Goal: Submit feedback/report problem: Provide input to the site owners about the experience or issues

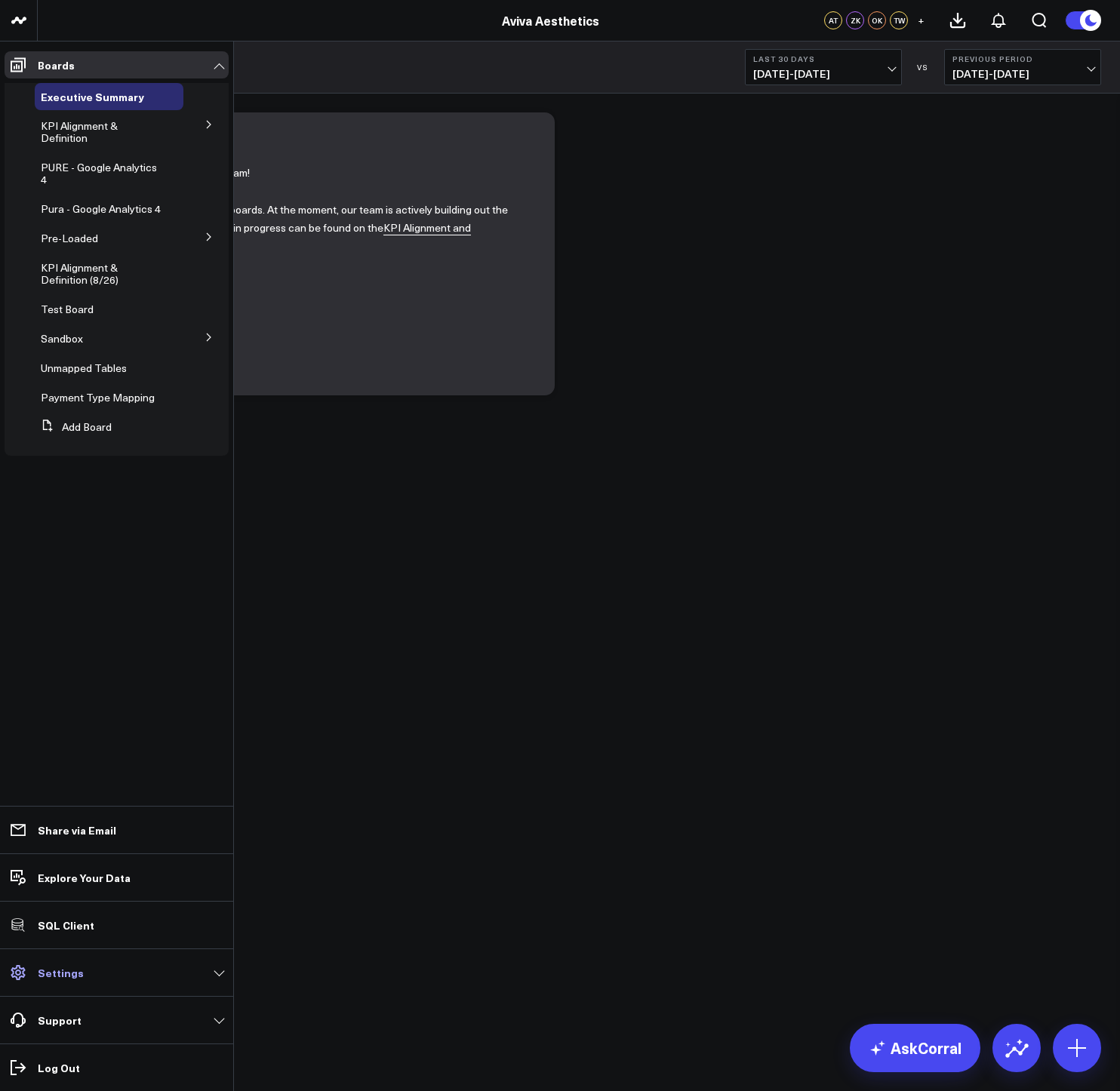
click at [58, 971] on p "Settings" at bounding box center [60, 972] width 46 height 12
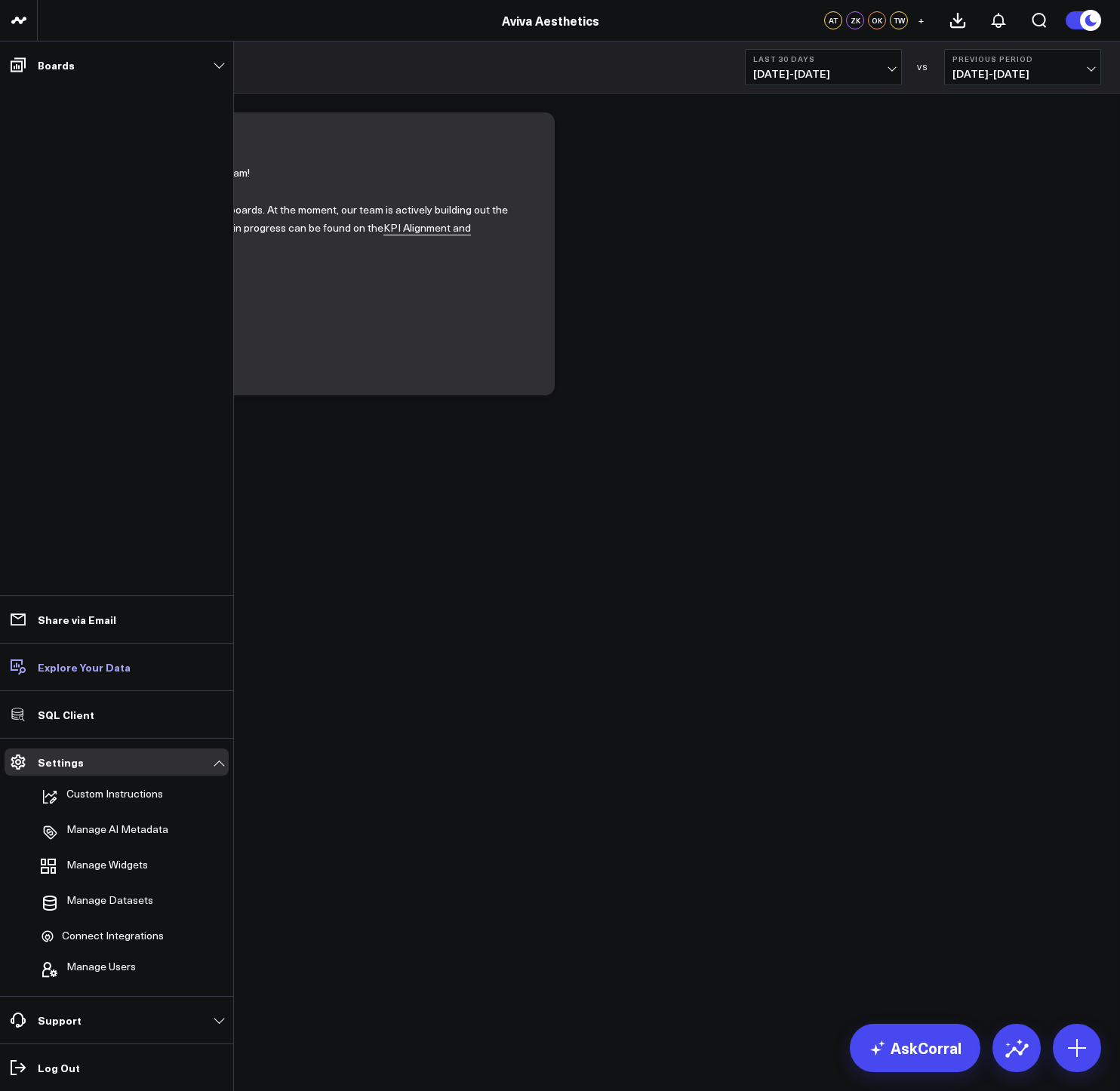
click at [88, 668] on p "Explore Your Data" at bounding box center [83, 667] width 93 height 12
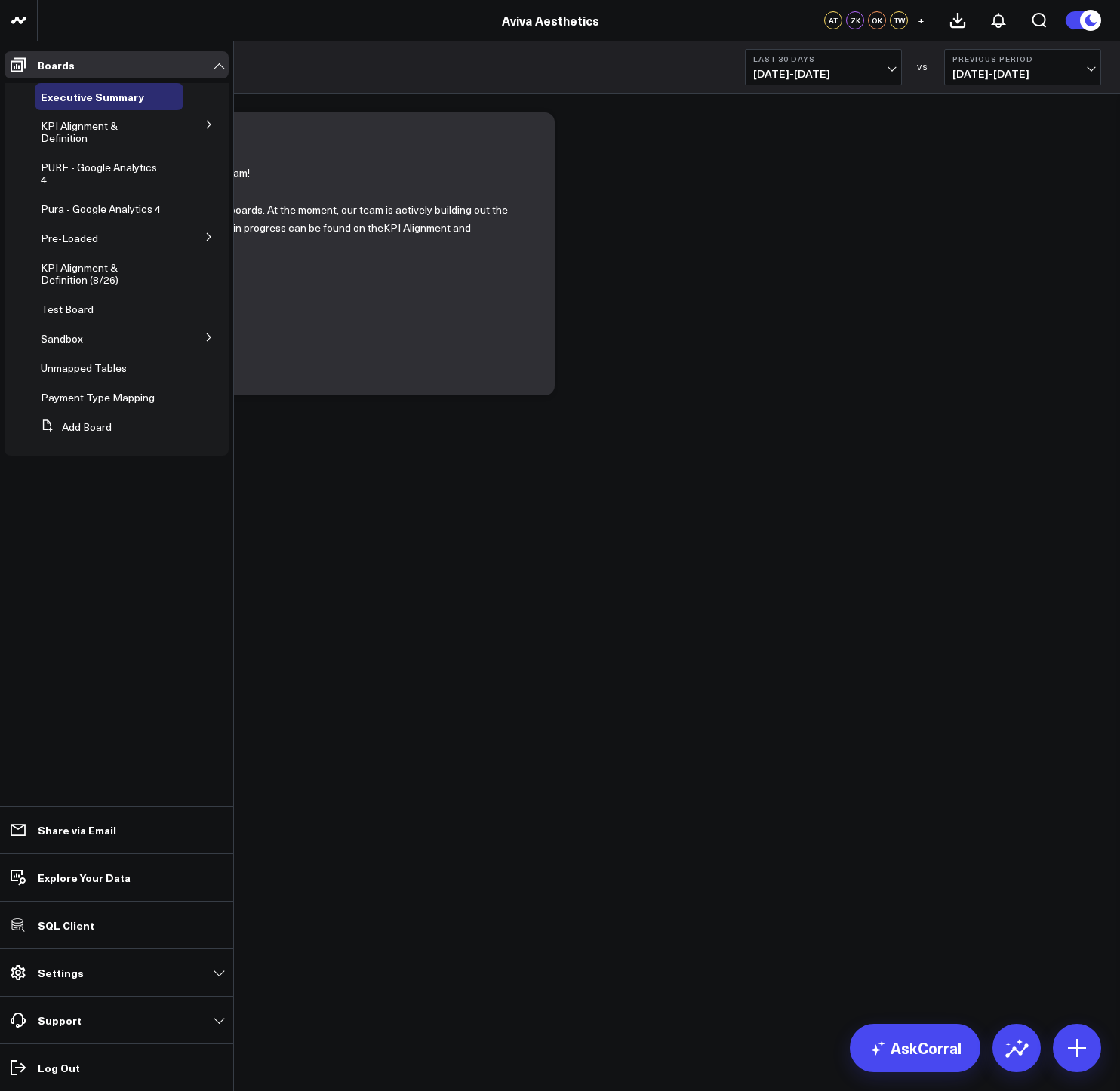
click at [213, 126] on icon at bounding box center [209, 125] width 9 height 9
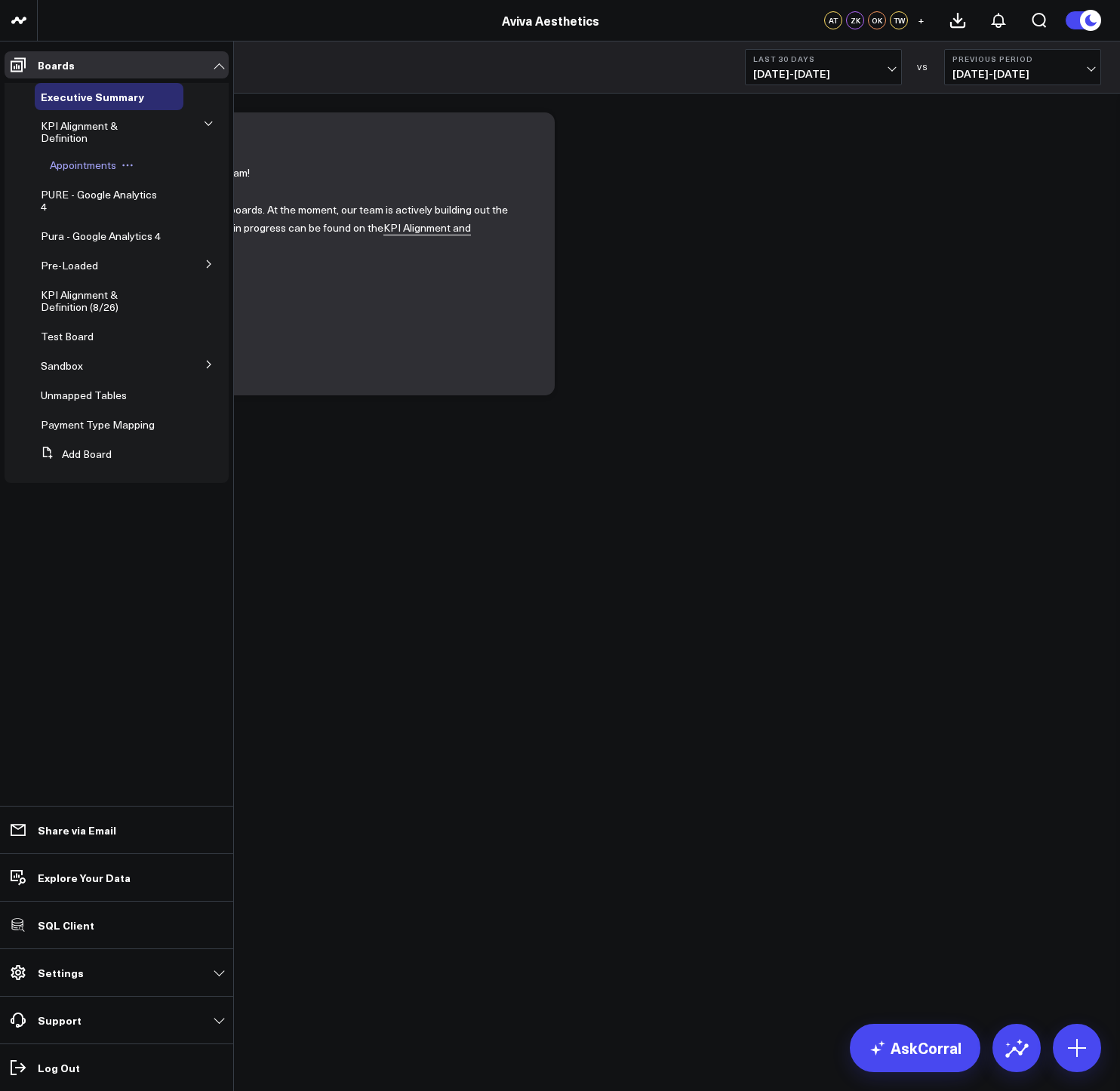
click at [75, 169] on span "Appointments" at bounding box center [82, 165] width 66 height 15
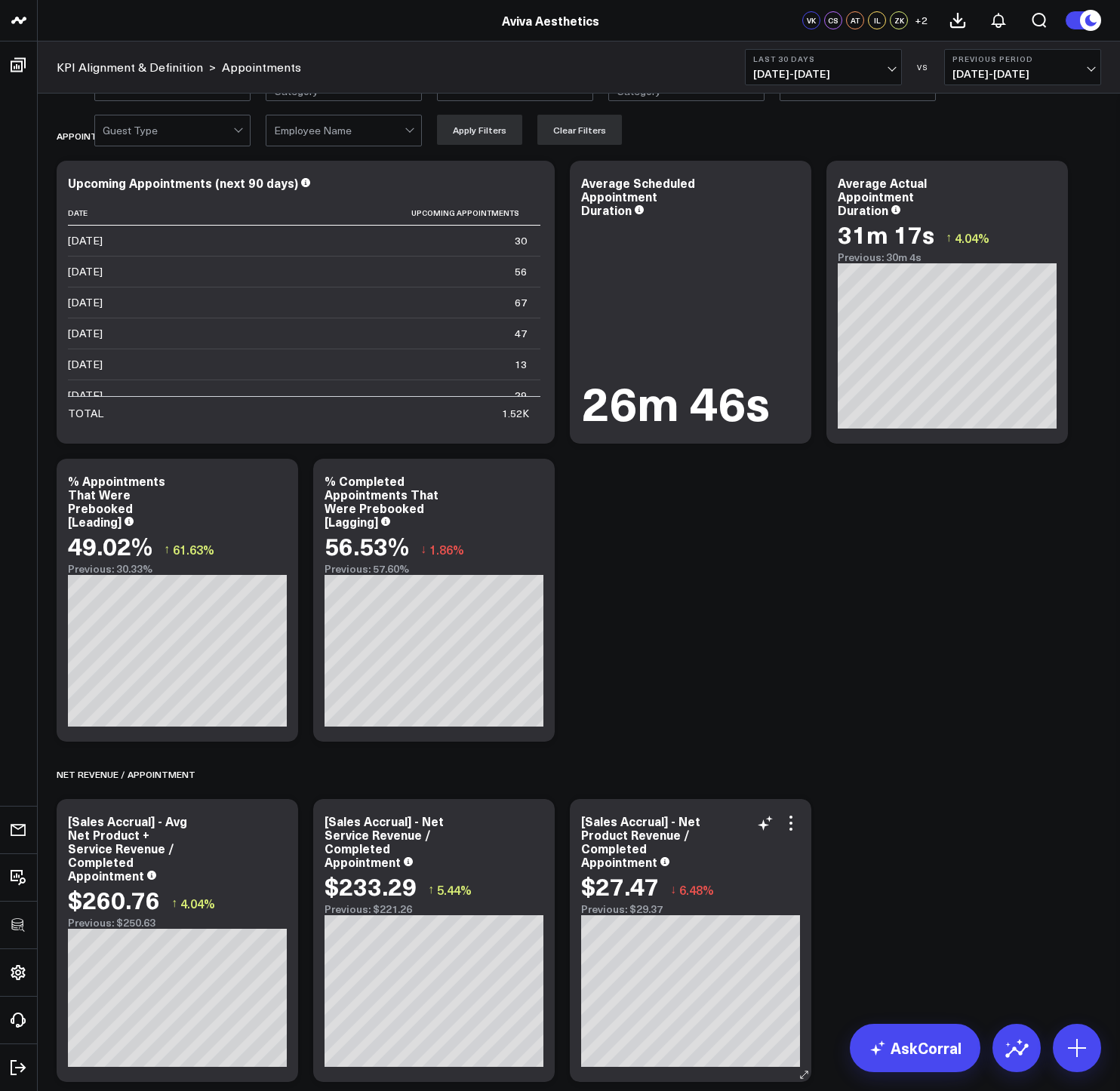
scroll to position [61, 0]
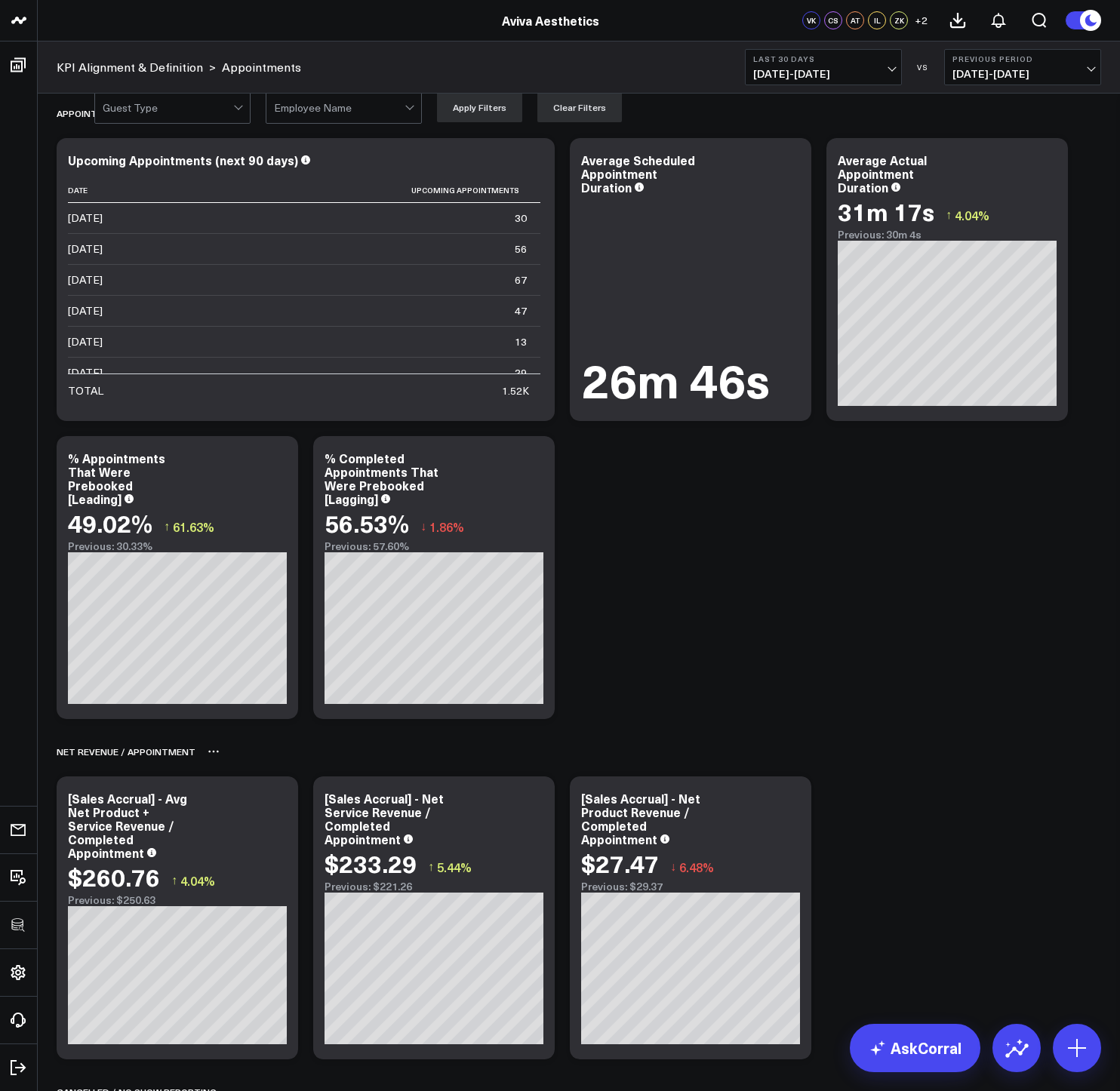
click at [885, 752] on div "Net Revenue / Appointment" at bounding box center [578, 752] width 1044 height 35
click at [792, 74] on span "08/31/25 - 09/29/25" at bounding box center [823, 73] width 140 height 12
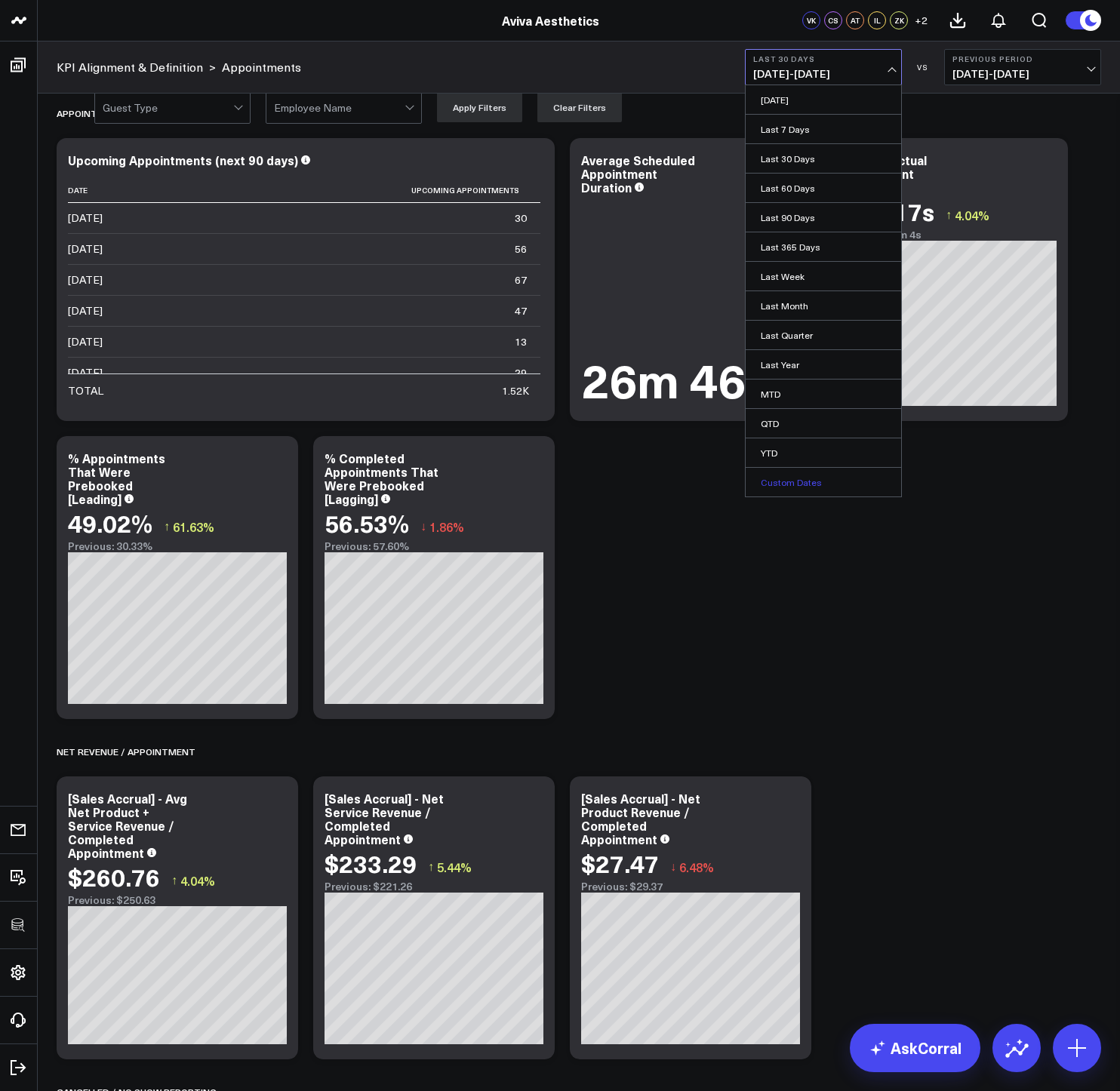
click at [782, 482] on link "Custom Dates" at bounding box center [823, 481] width 156 height 28
select select "8"
select select "2025"
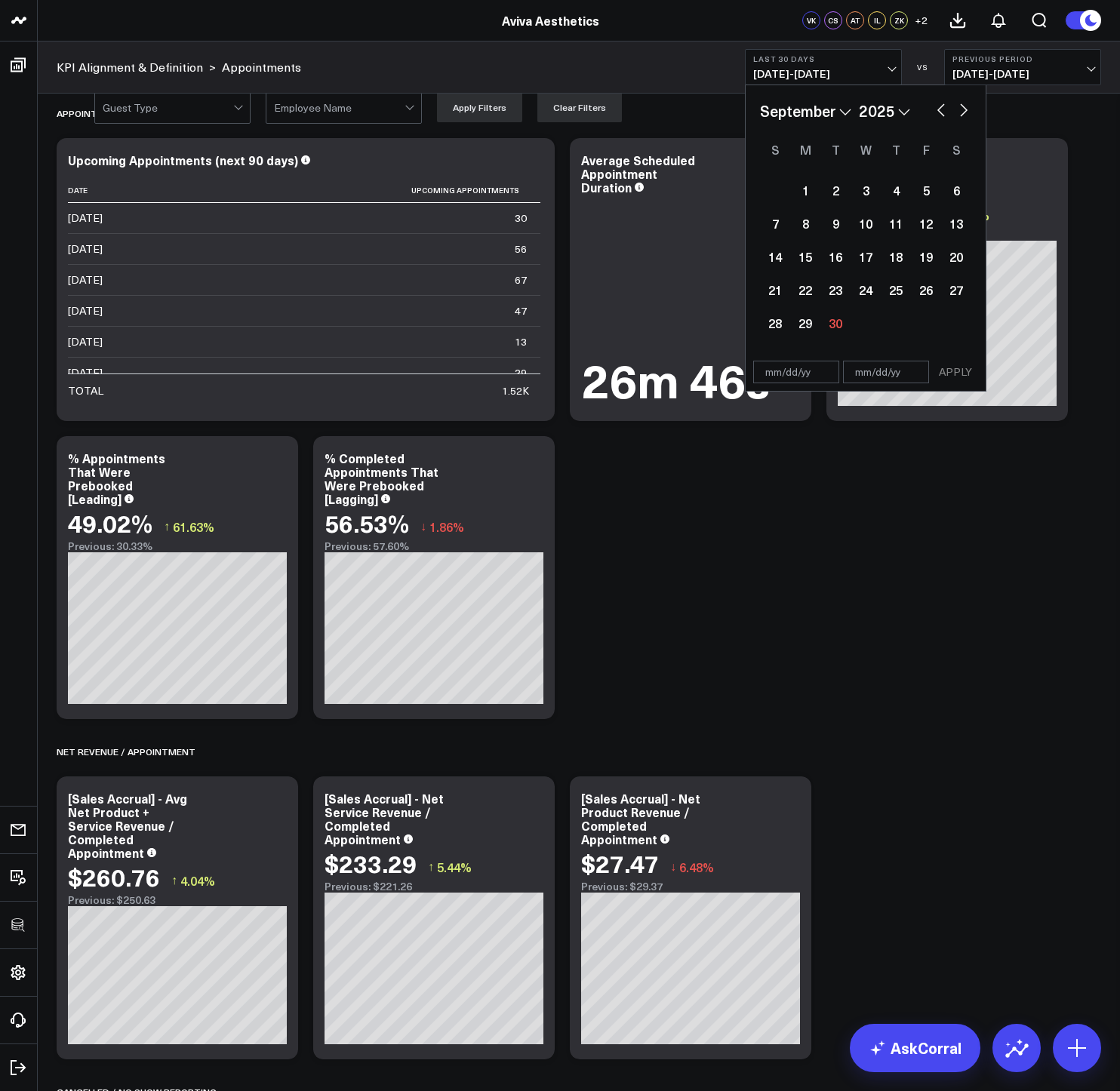
click at [940, 108] on button "button" at bounding box center [940, 109] width 15 height 18
select select "7"
select select "2025"
click at [940, 108] on button "button" at bounding box center [940, 109] width 15 height 18
select select "6"
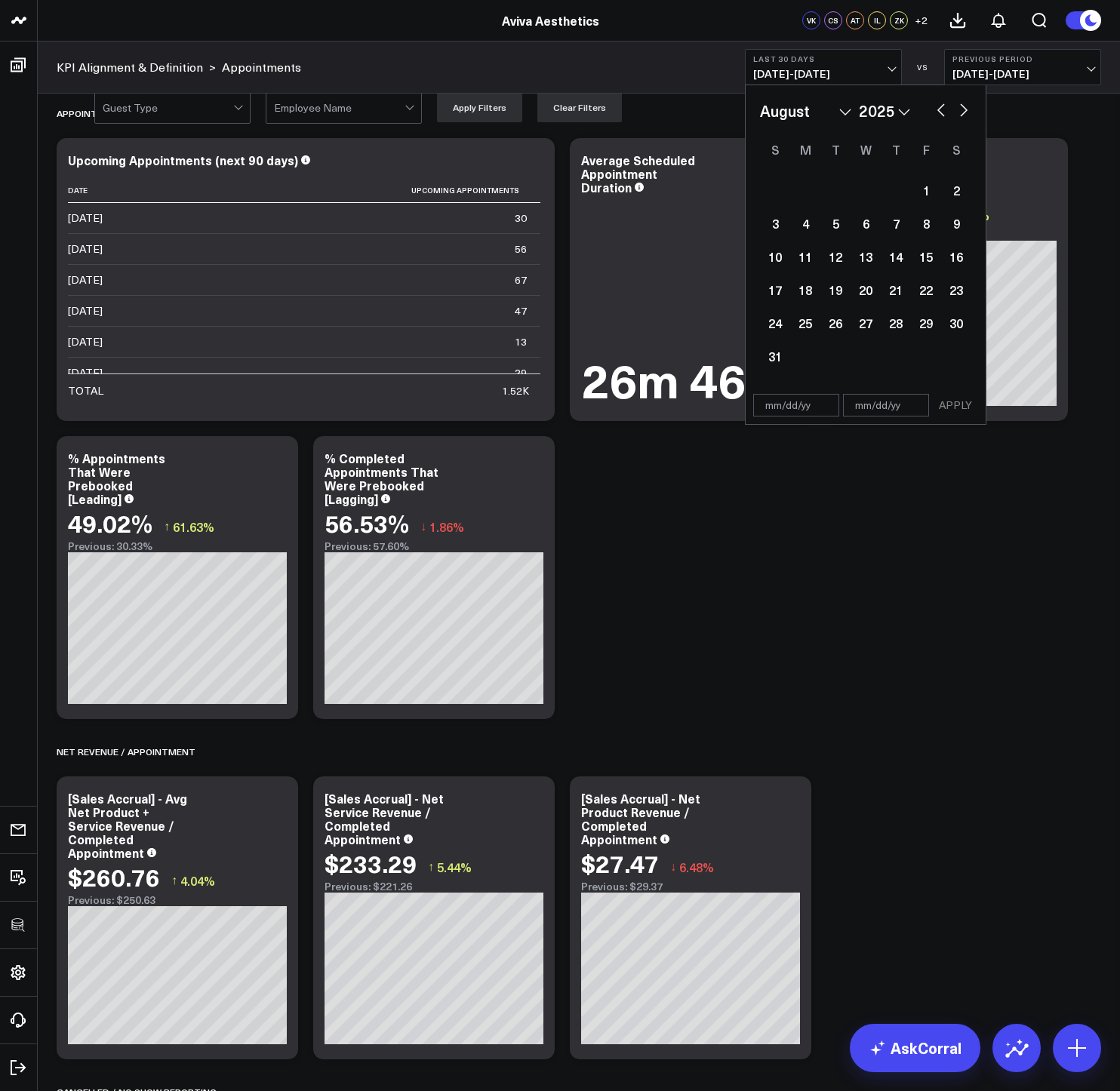
select select "2025"
click at [940, 108] on button "button" at bounding box center [940, 109] width 15 height 18
select select "4"
select select "2025"
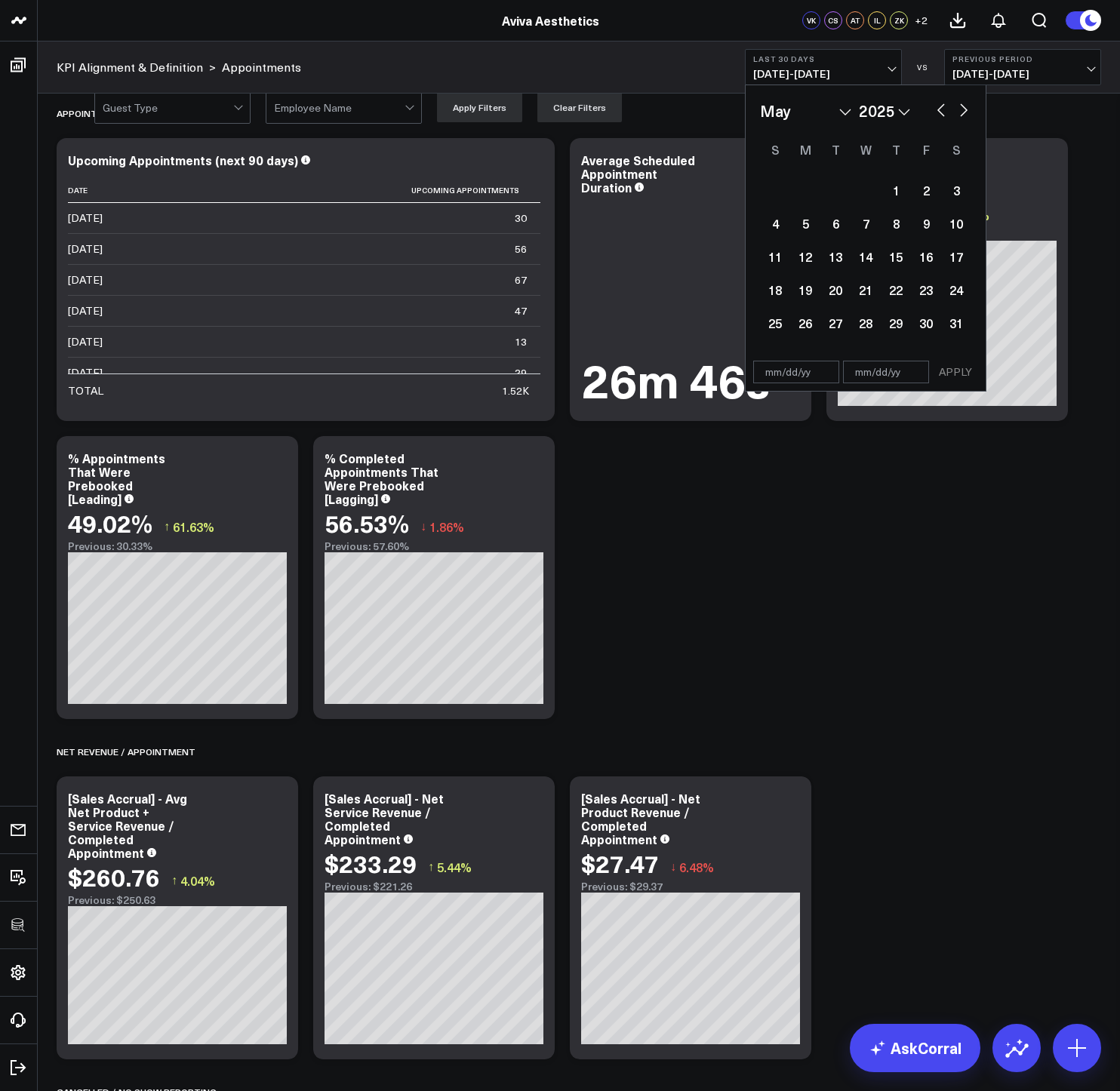
click at [777, 382] on input "text" at bounding box center [796, 371] width 86 height 23
select select "4"
select select "2025"
type input "01/01/25"
select select "2025"
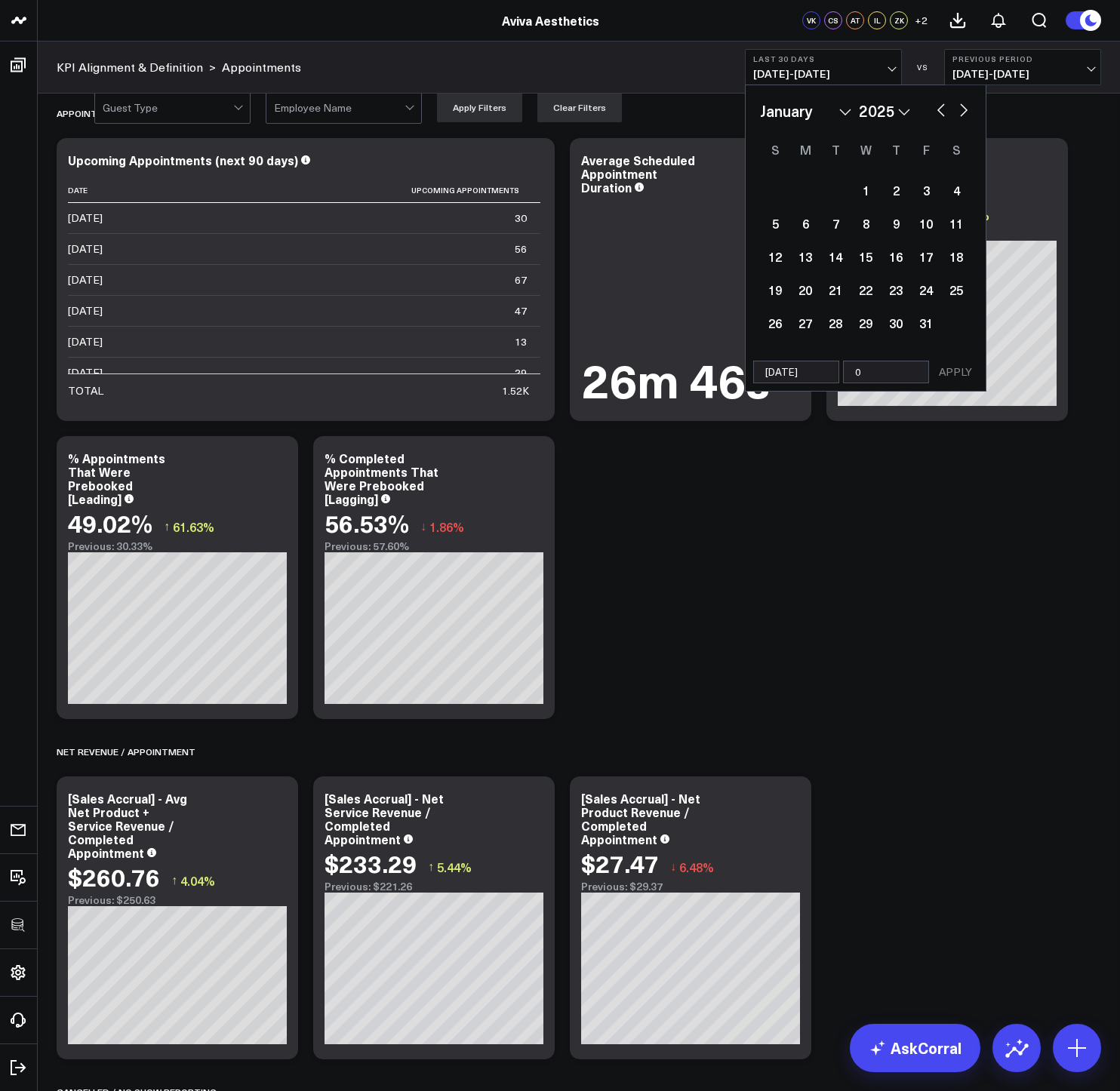
type input "08"
select select "2025"
type input "08/31"
select select "2025"
type input "[DATE]"
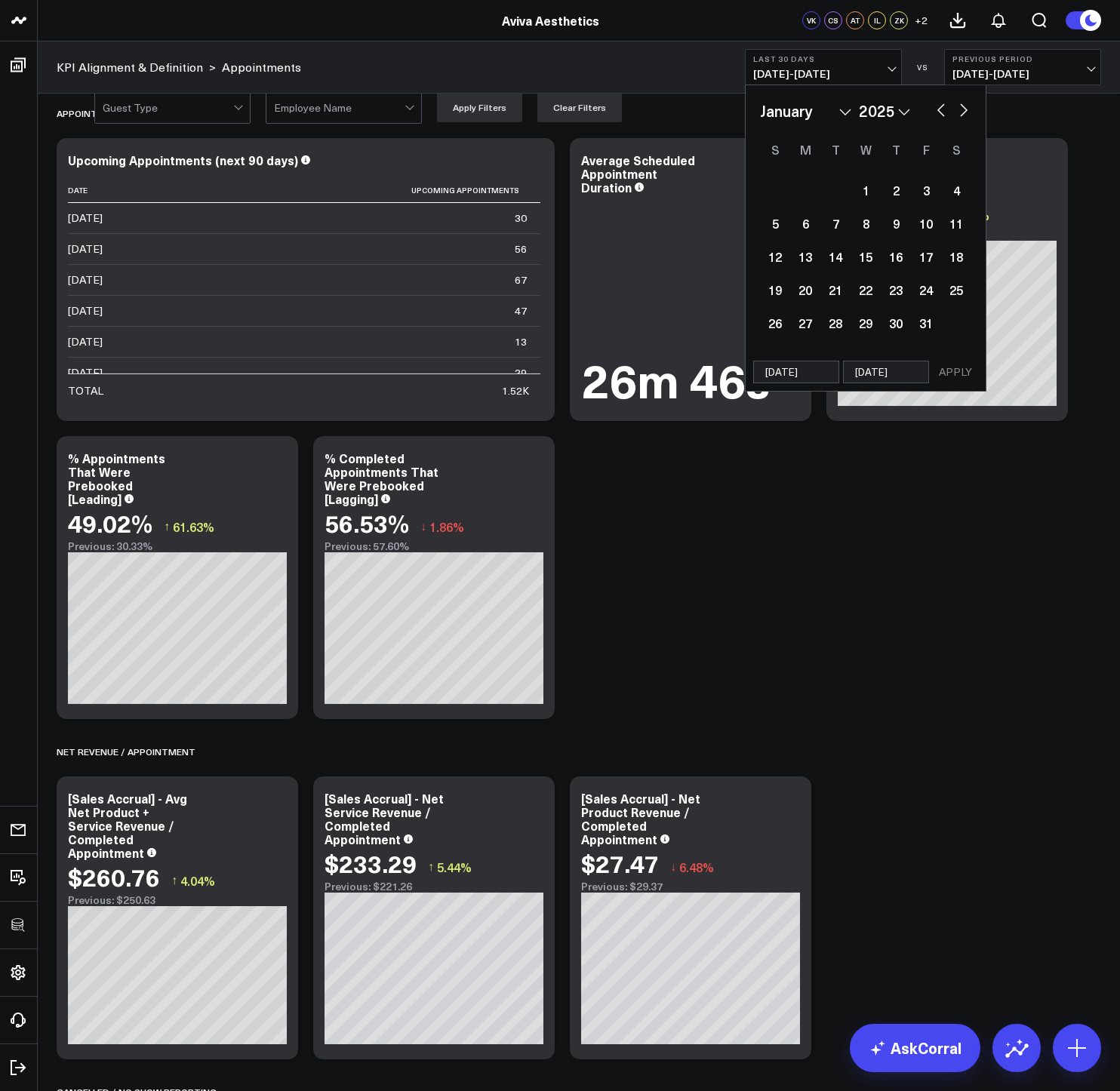
select select "2025"
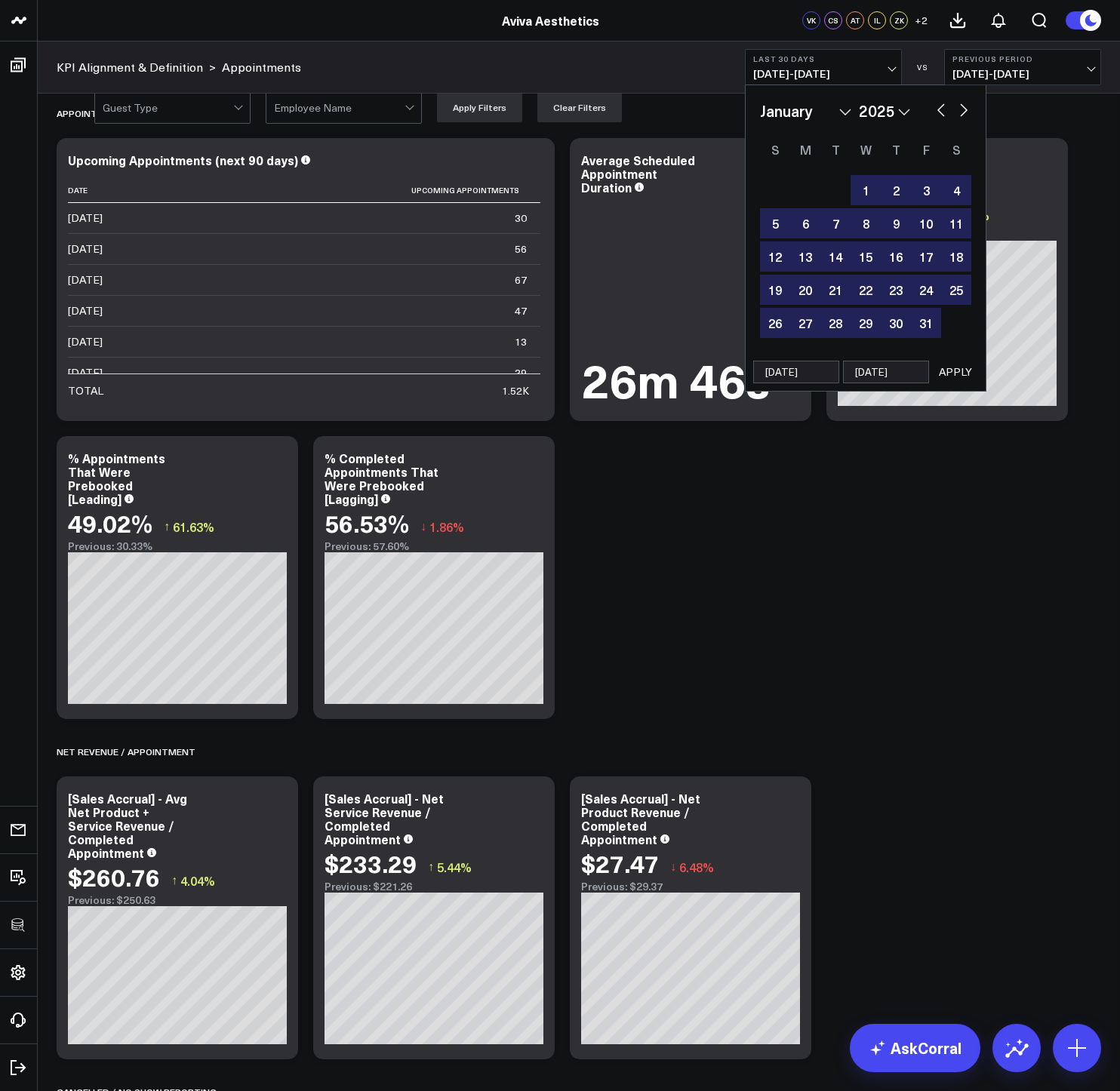
type input "[DATE]"
click at [957, 366] on button "APPLY" at bounding box center [954, 371] width 45 height 23
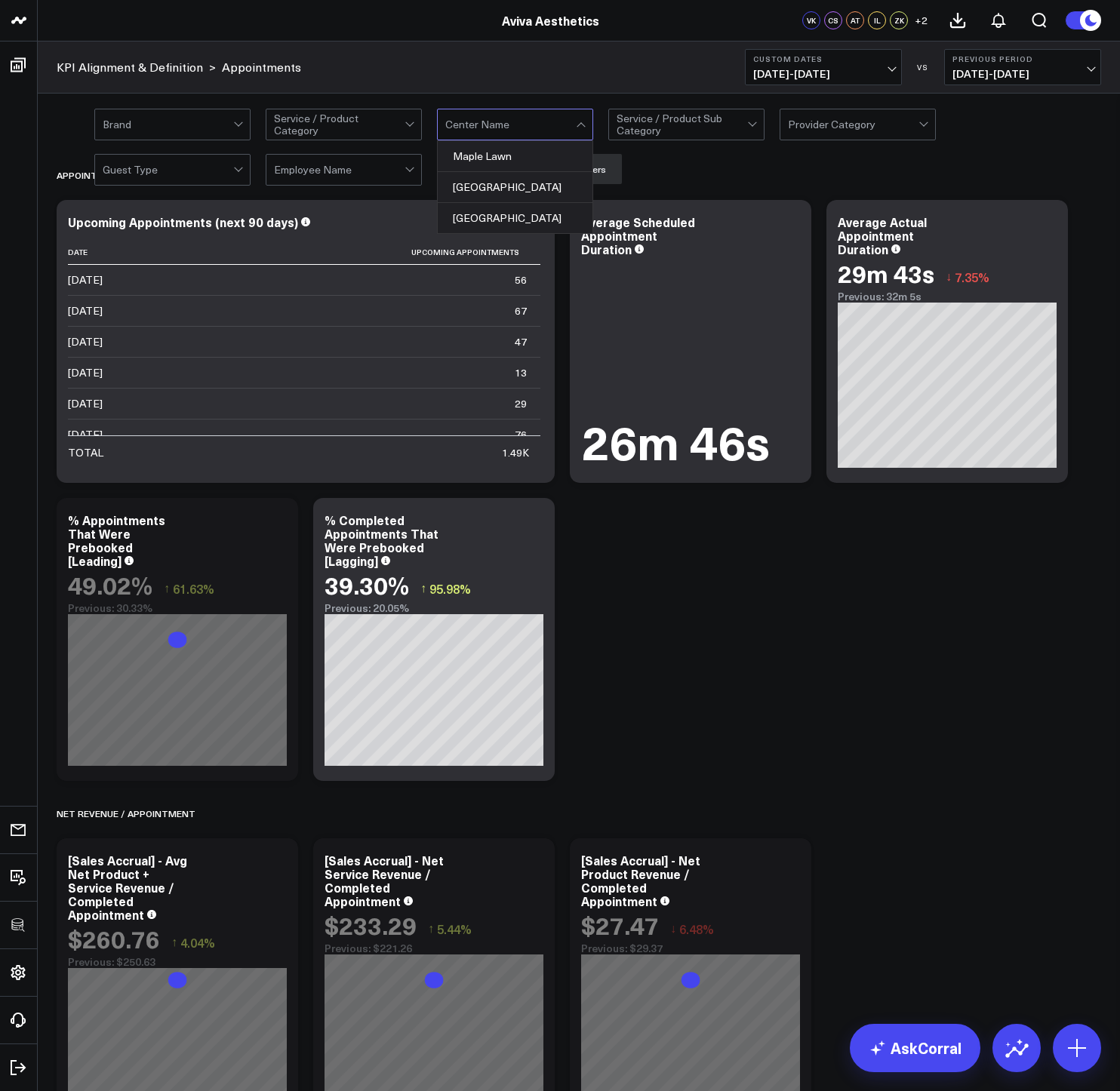
click at [567, 126] on div at bounding box center [511, 124] width 130 height 30
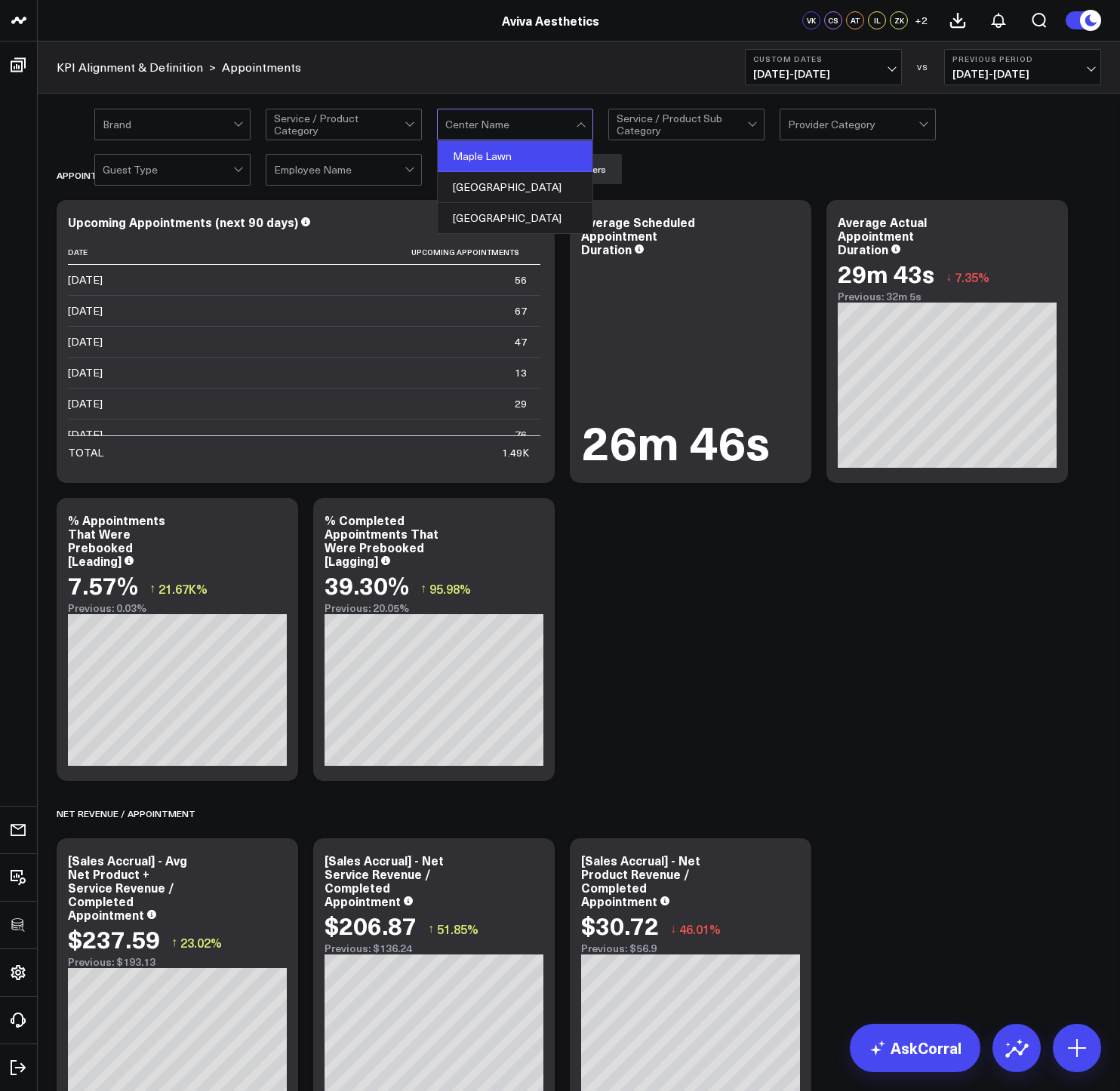
click at [509, 157] on div "Maple Lawn" at bounding box center [514, 157] width 155 height 31
click at [500, 166] on button "Apply Filters" at bounding box center [479, 169] width 85 height 30
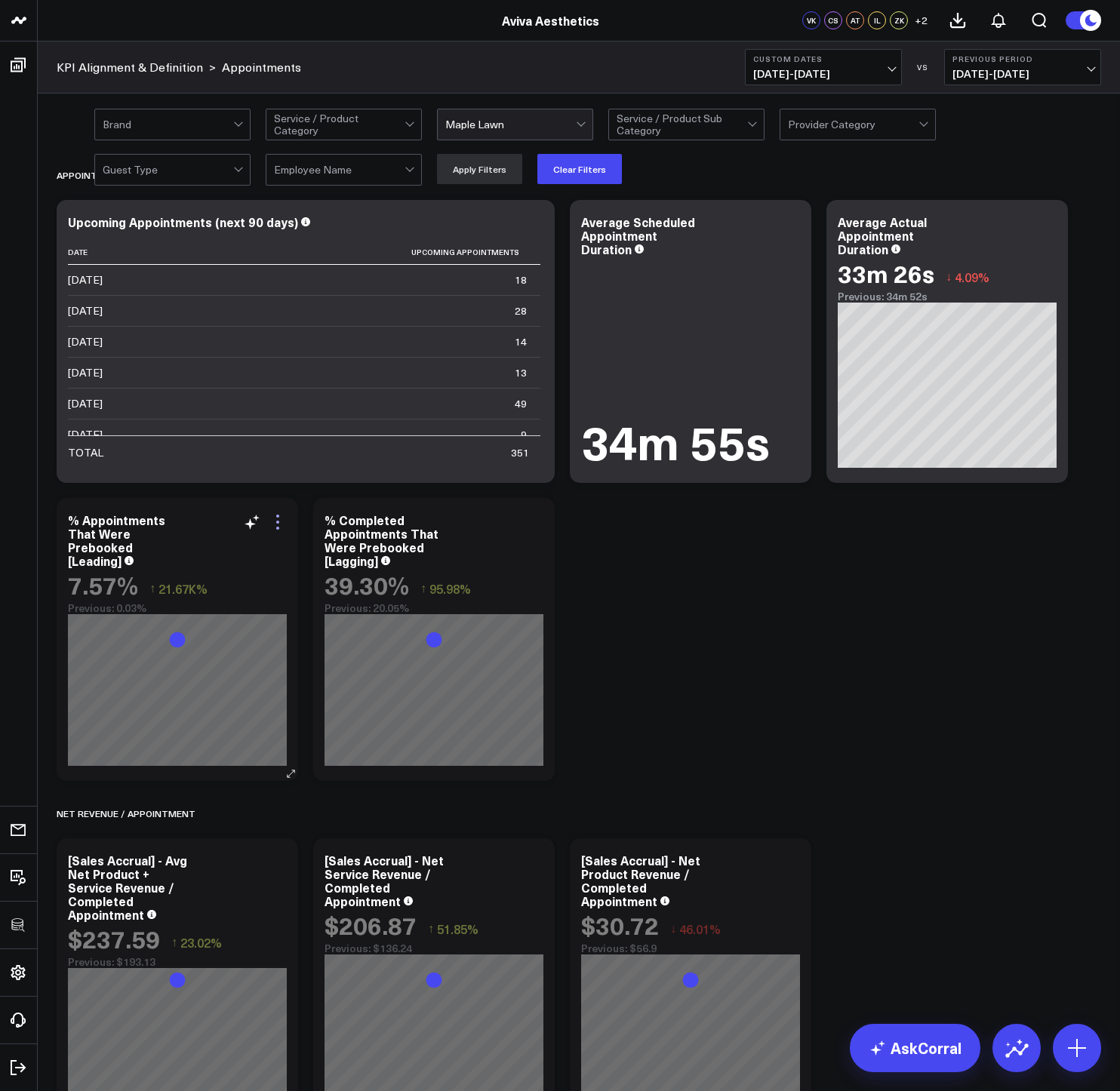
click at [280, 516] on icon at bounding box center [278, 523] width 18 height 18
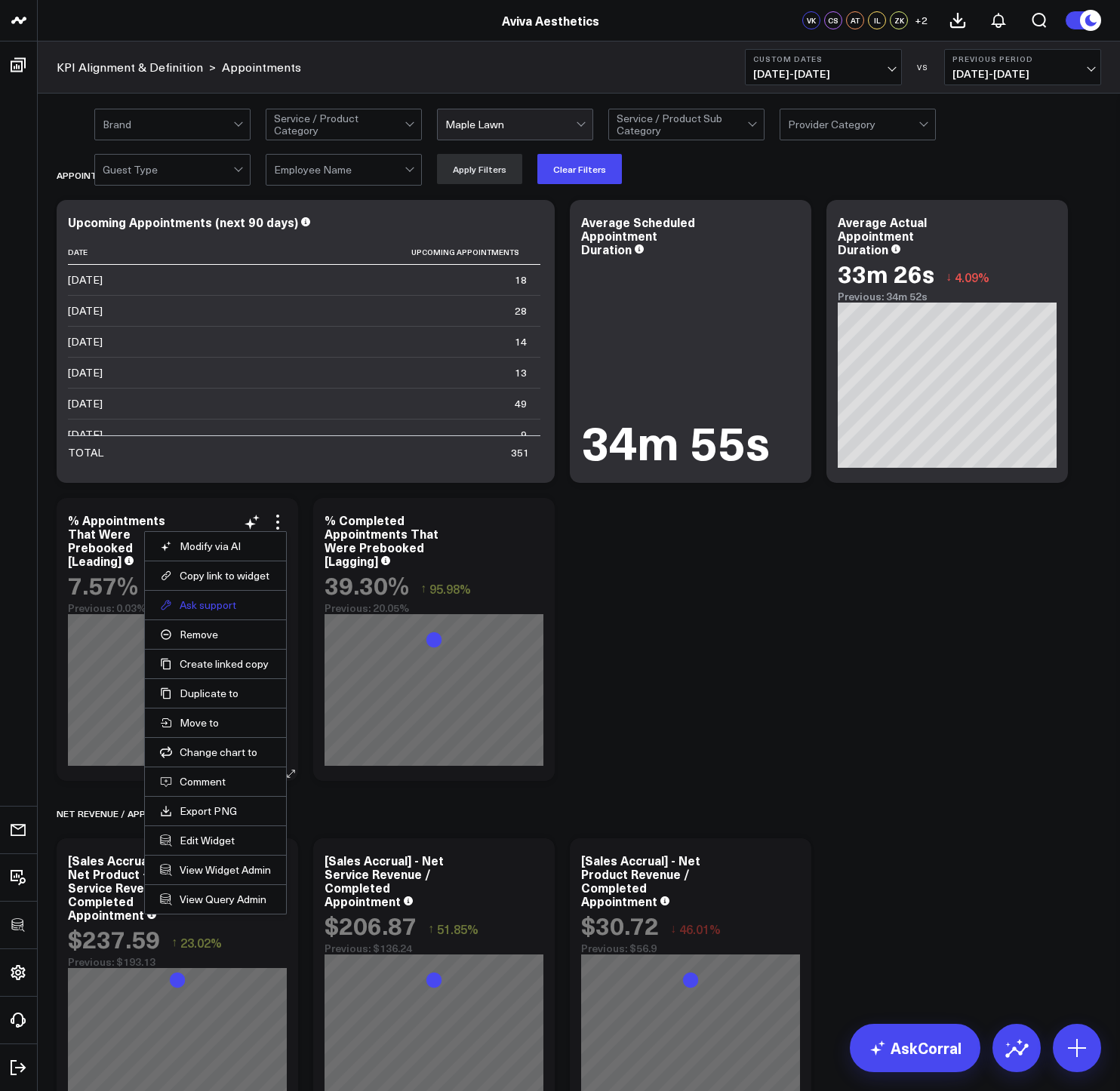
click at [225, 602] on button "Ask support" at bounding box center [215, 605] width 111 height 14
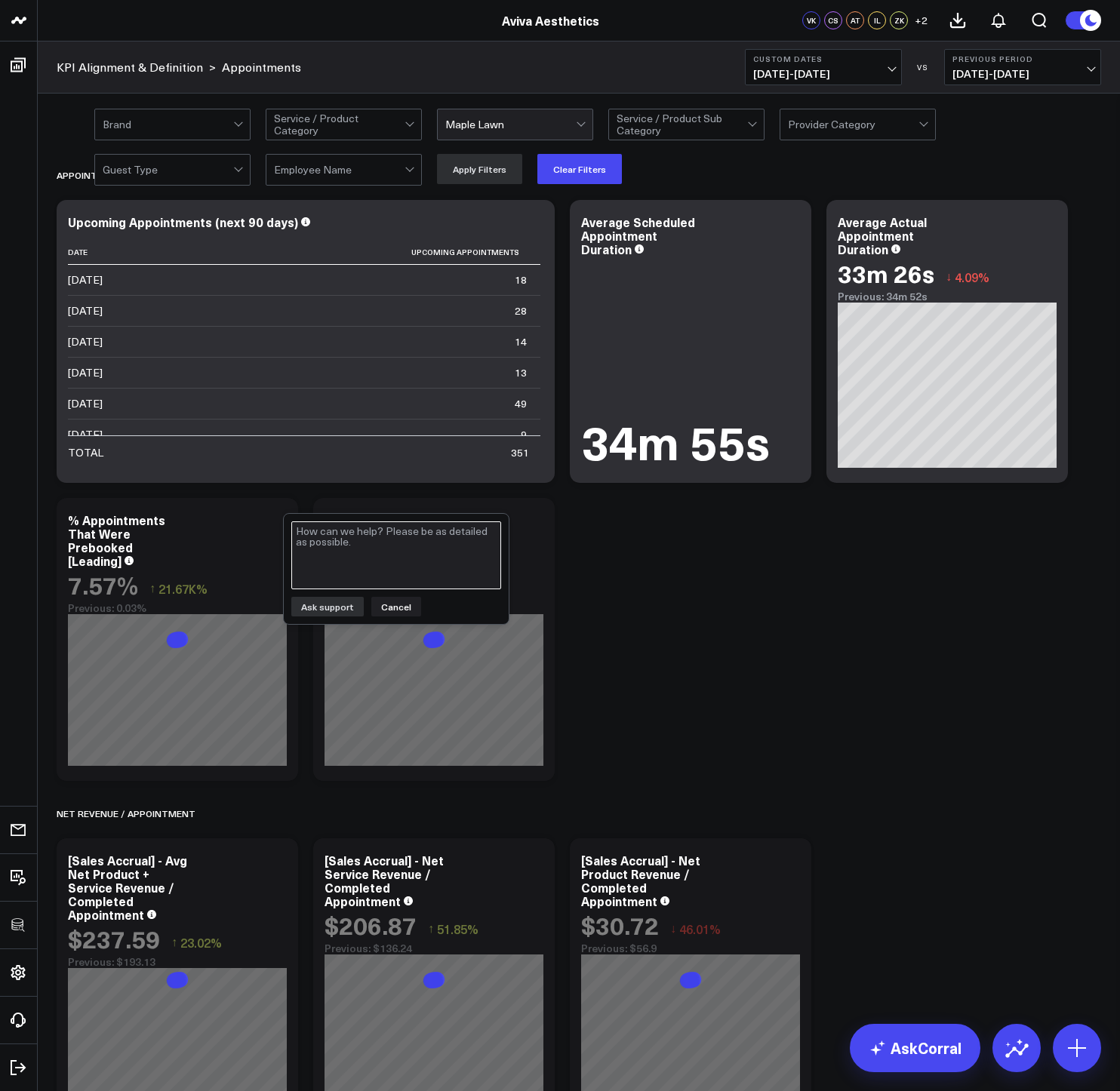
click at [324, 563] on textarea at bounding box center [396, 556] width 210 height 68
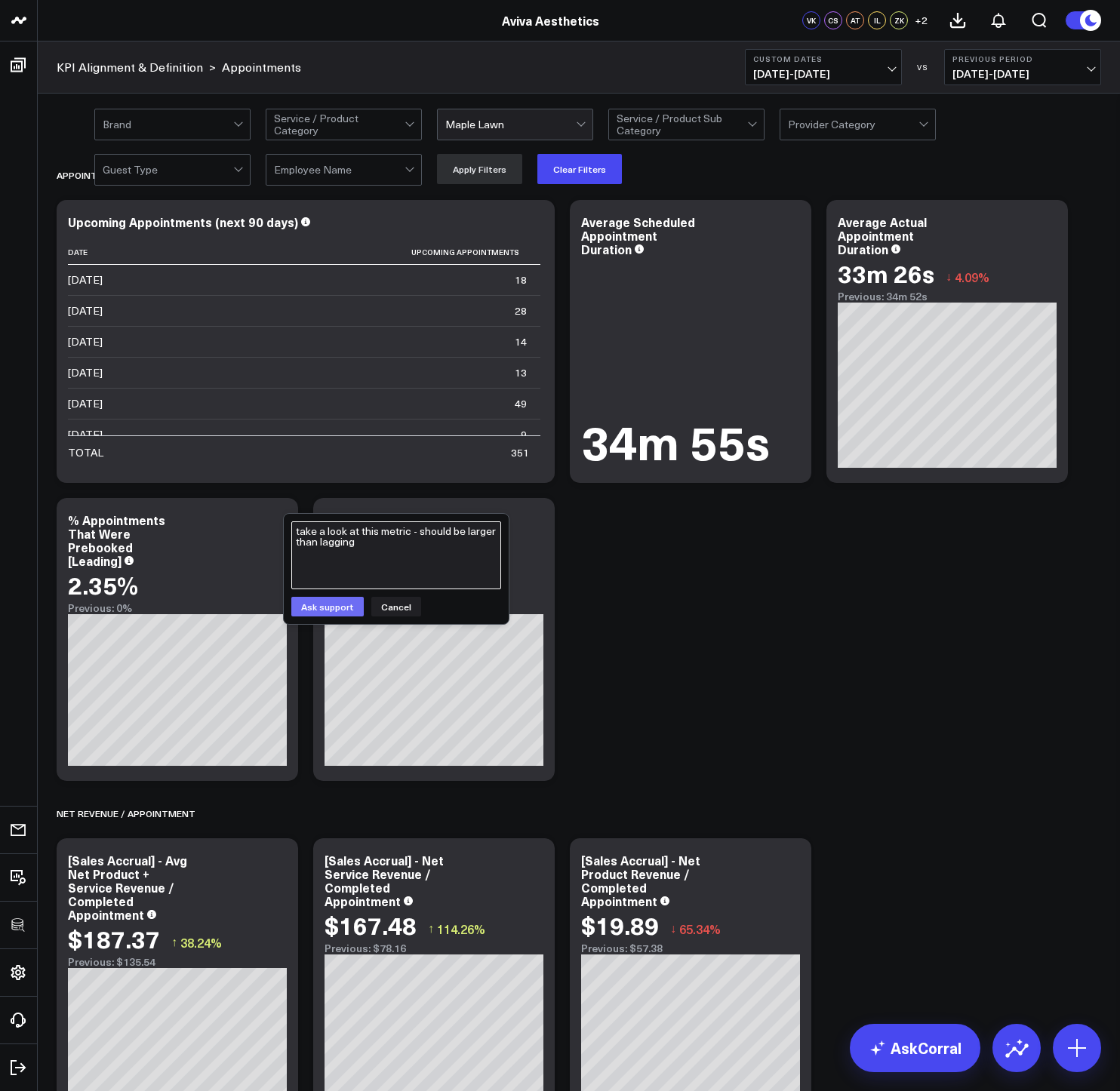
type textarea "take a look at this metric - should be larger than lagging"
click at [318, 612] on button "Ask support" at bounding box center [327, 606] width 72 height 19
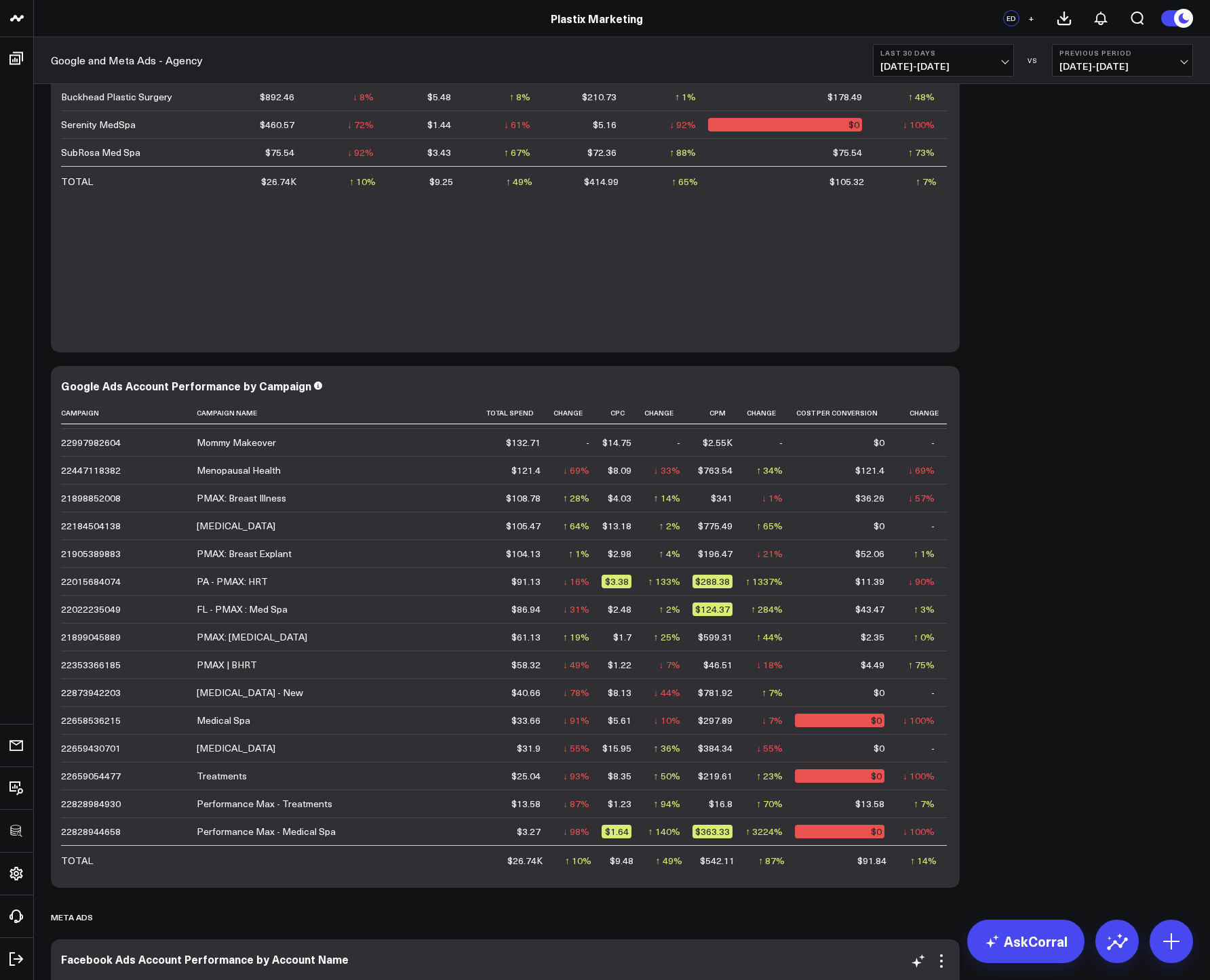
scroll to position [1015, 0]
